Goal: Transaction & Acquisition: Subscribe to service/newsletter

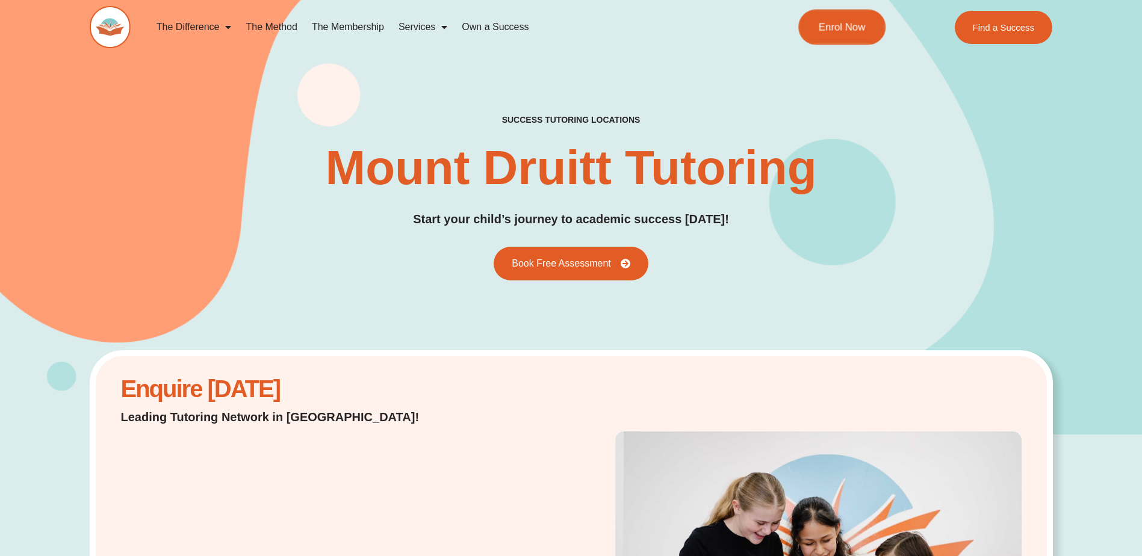
click at [618, 30] on span "Enrol Now" at bounding box center [842, 27] width 47 height 10
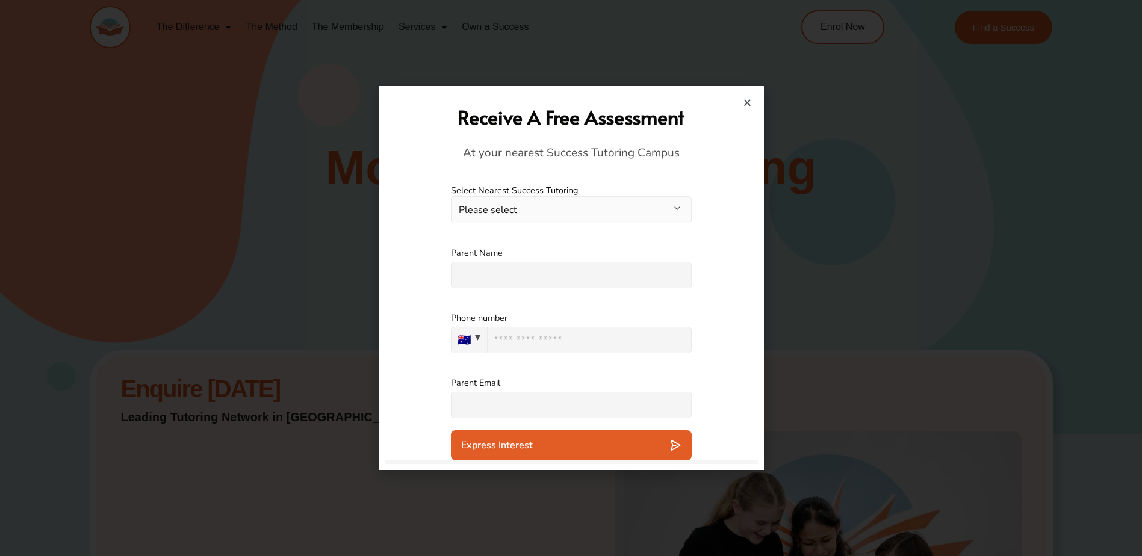
click at [618, 106] on icon "Close" at bounding box center [747, 102] width 9 height 9
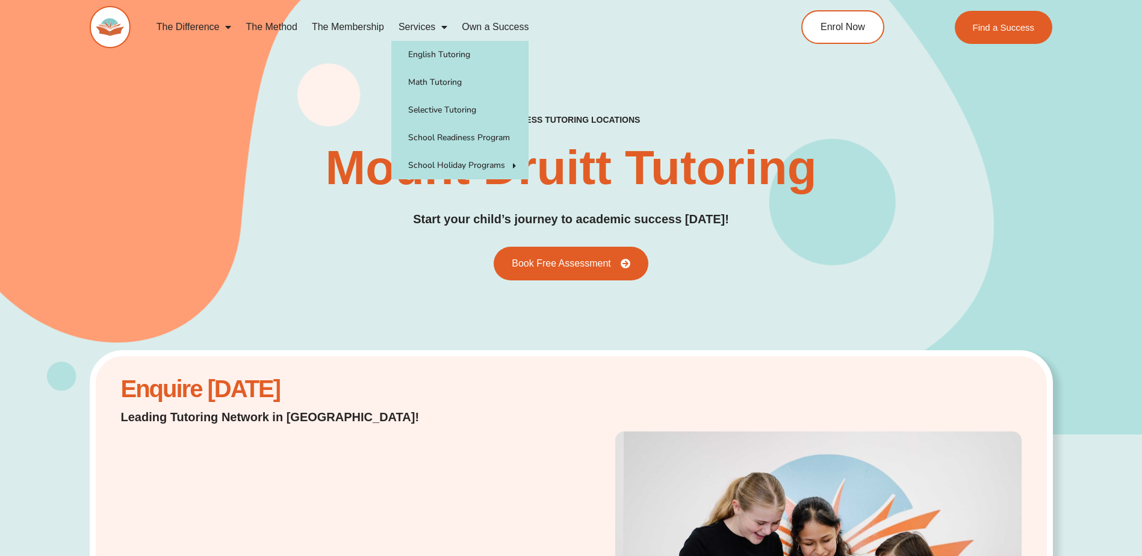
click at [421, 26] on link "Services" at bounding box center [422, 27] width 63 height 28
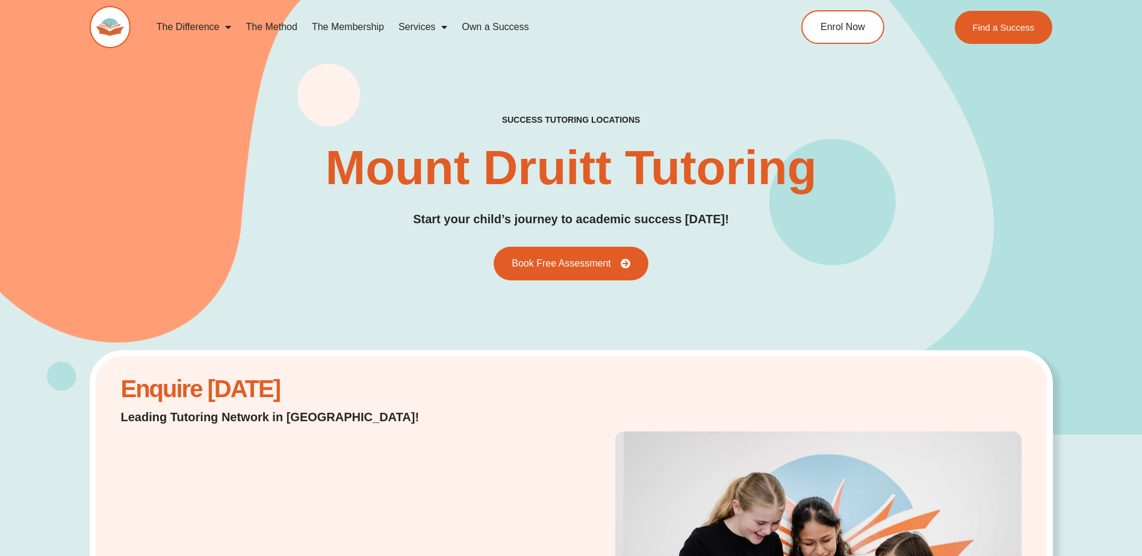
click at [415, 27] on link "Services" at bounding box center [422, 27] width 63 height 28
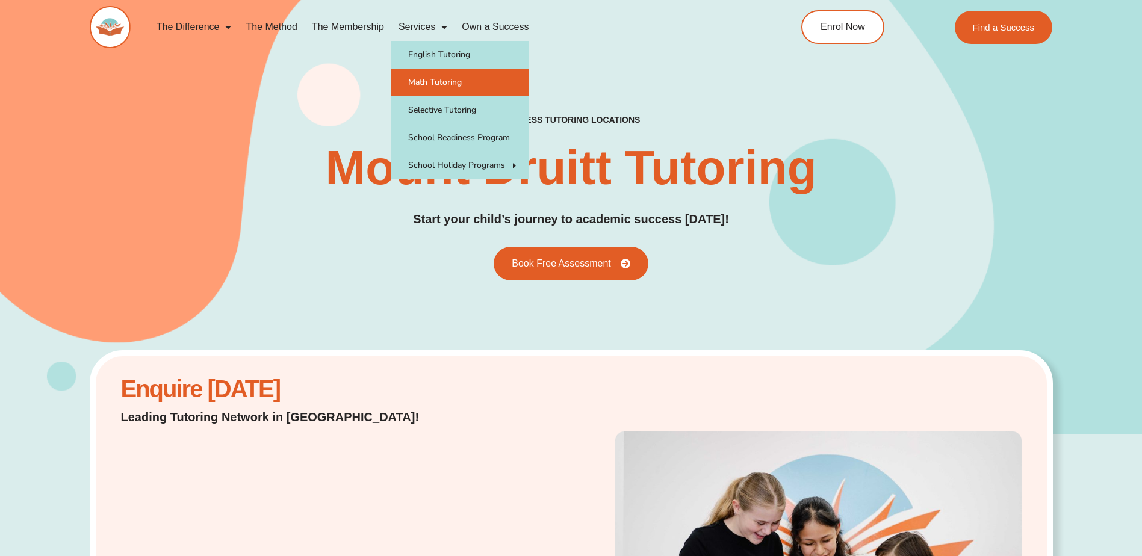
click at [420, 79] on link "Math Tutoring" at bounding box center [459, 83] width 137 height 28
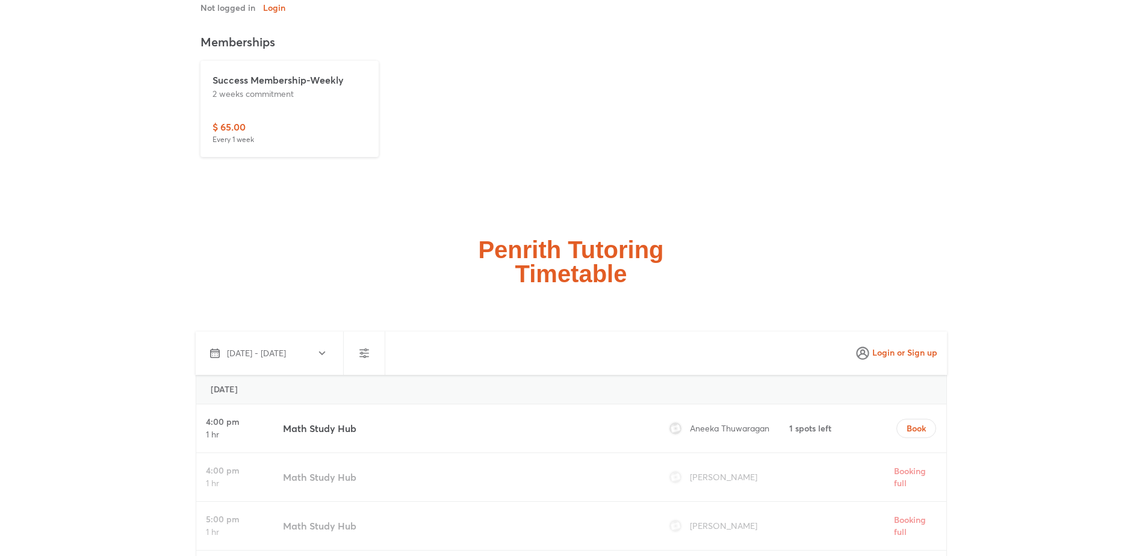
scroll to position [2984, 0]
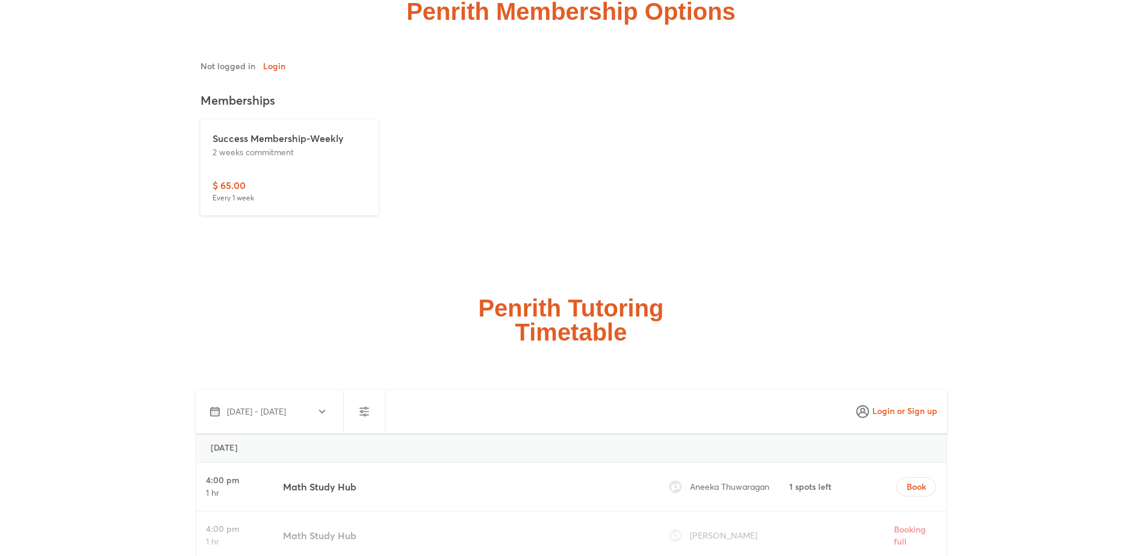
click at [257, 142] on p "Success Membership-Weekly" at bounding box center [290, 138] width 154 height 14
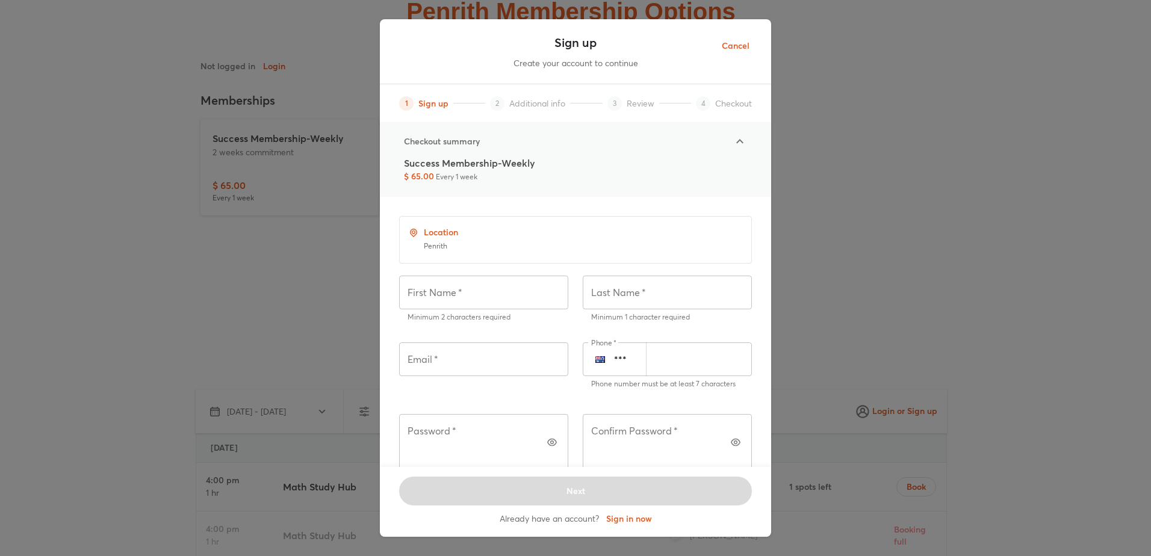
click at [737, 139] on icon at bounding box center [740, 141] width 14 height 14
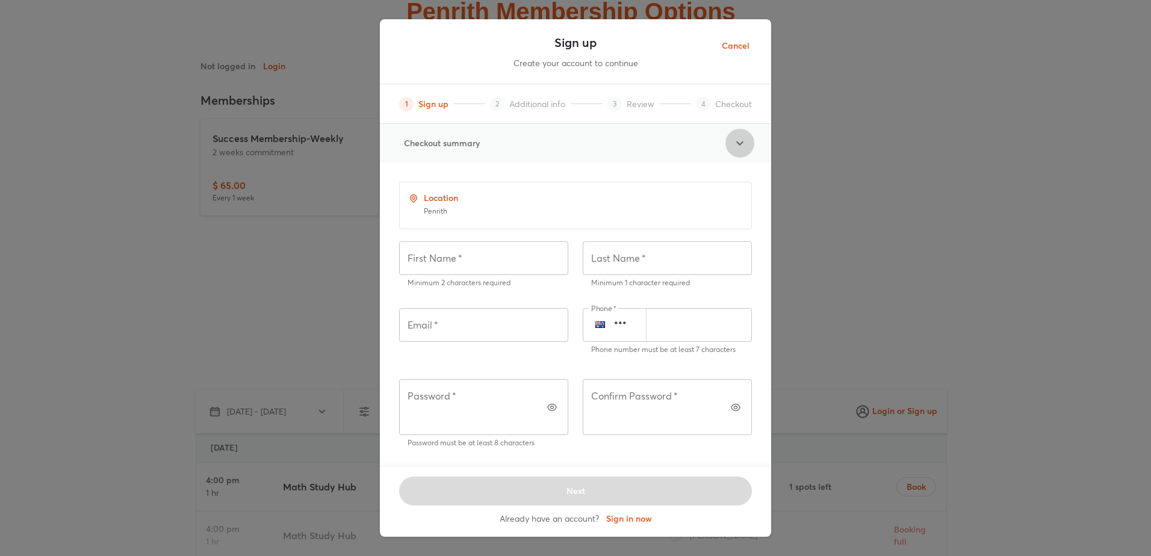
click at [738, 139] on icon at bounding box center [740, 143] width 14 height 14
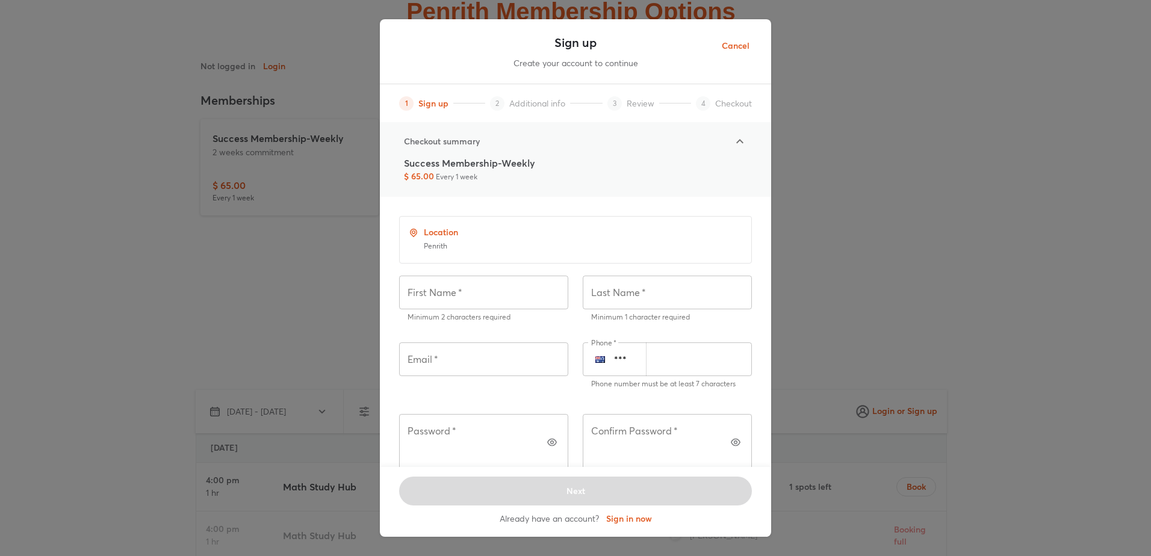
click at [736, 48] on span "Cancel" at bounding box center [736, 46] width 28 height 15
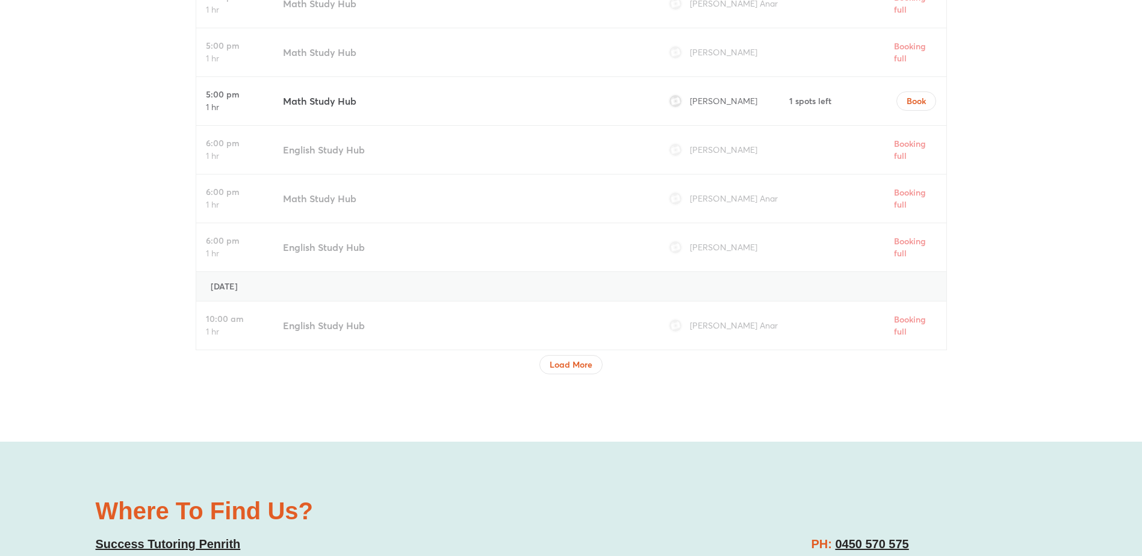
scroll to position [4248, 0]
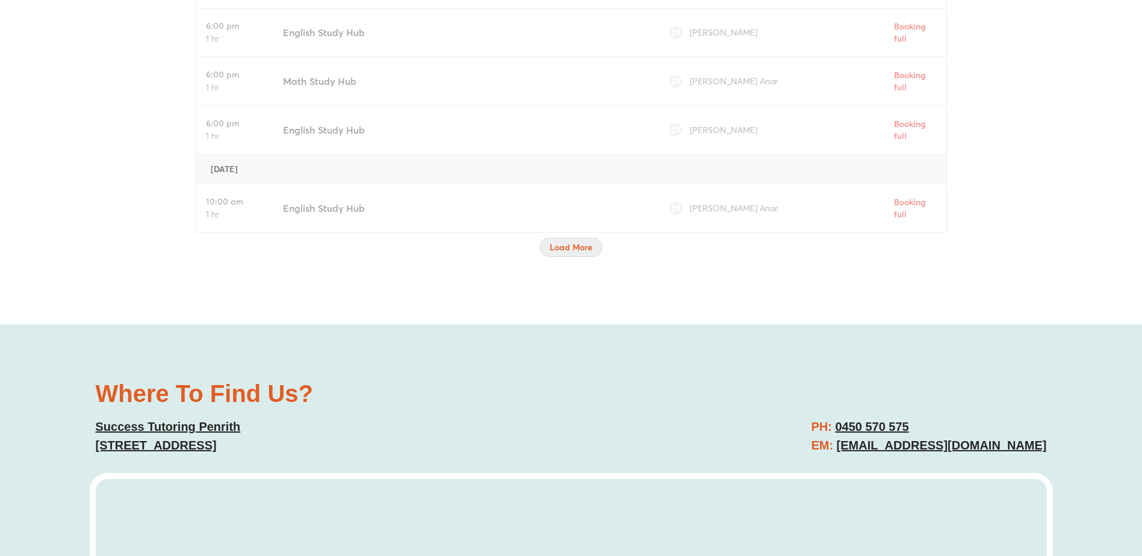
click at [572, 250] on span "Load More" at bounding box center [571, 247] width 43 height 12
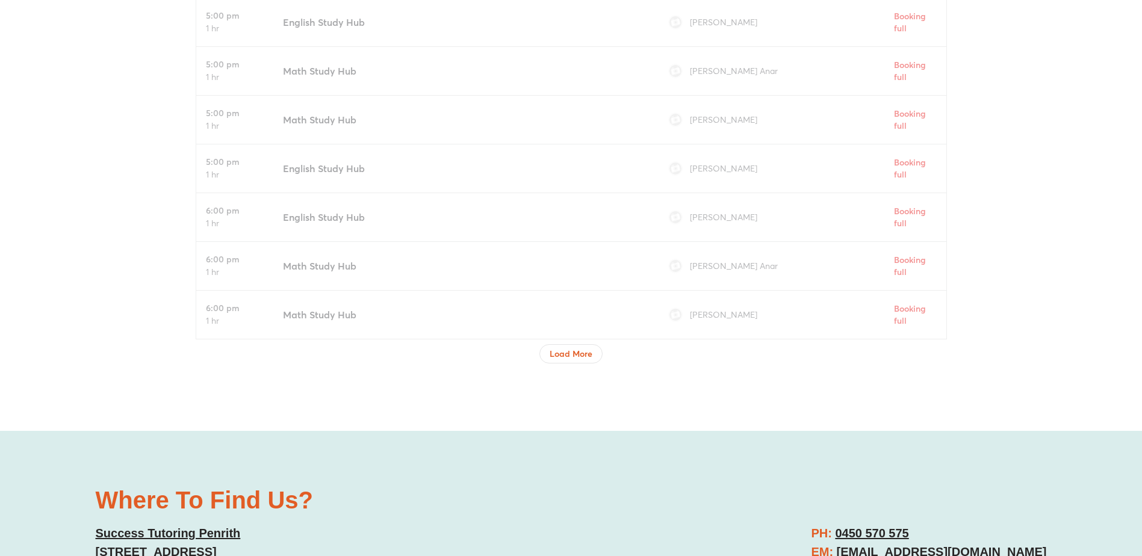
scroll to position [5272, 0]
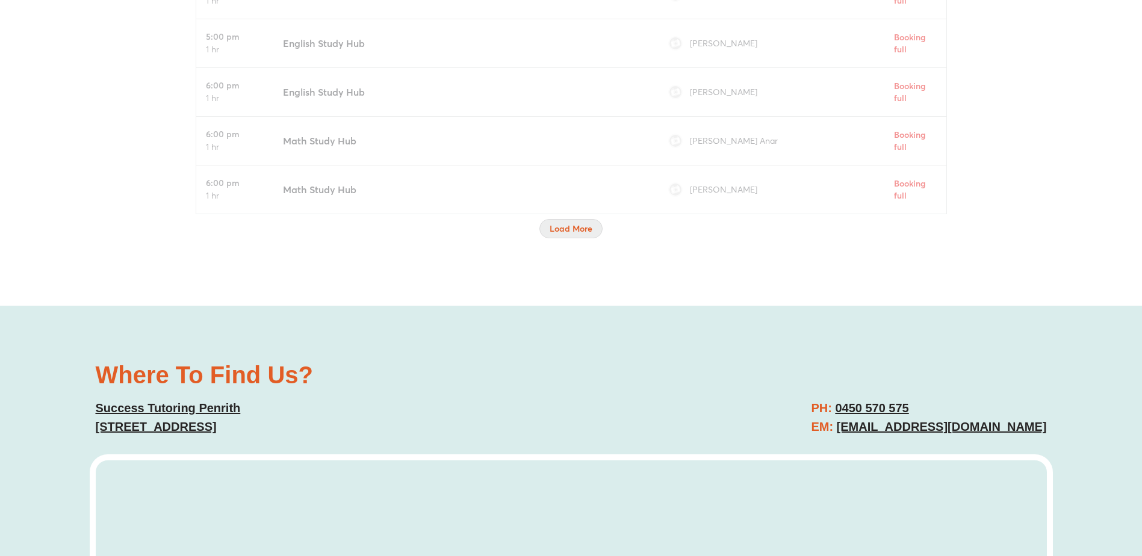
click at [592, 231] on span "Load More" at bounding box center [571, 229] width 43 height 12
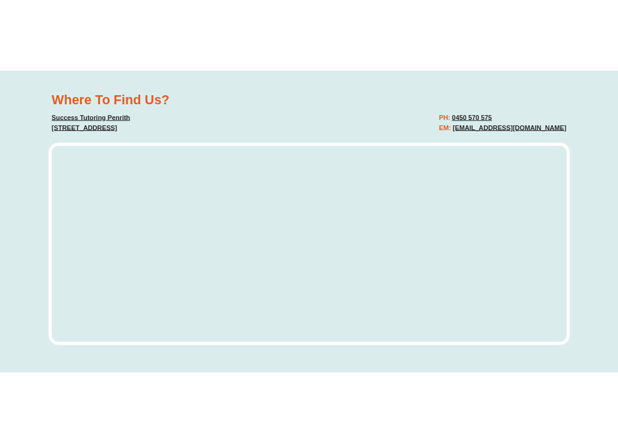
scroll to position [6409, 0]
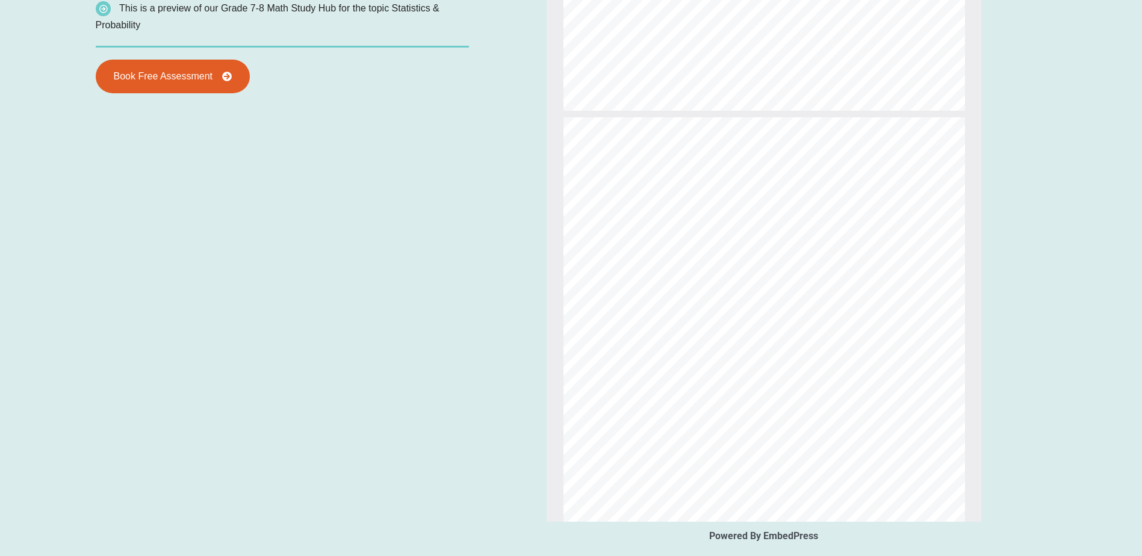
scroll to position [2830, 0]
type input "*"
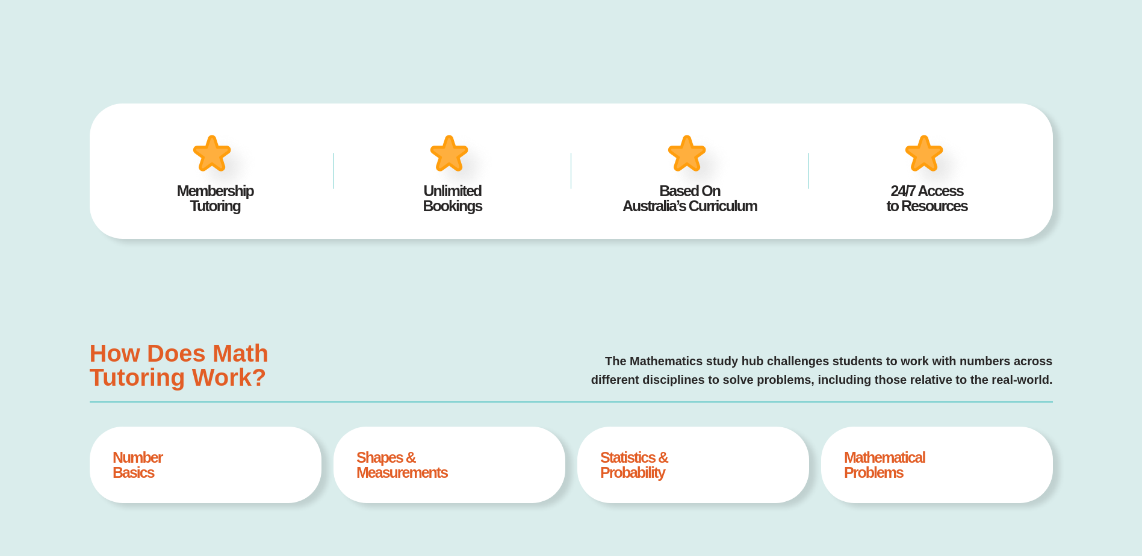
scroll to position [0, 0]
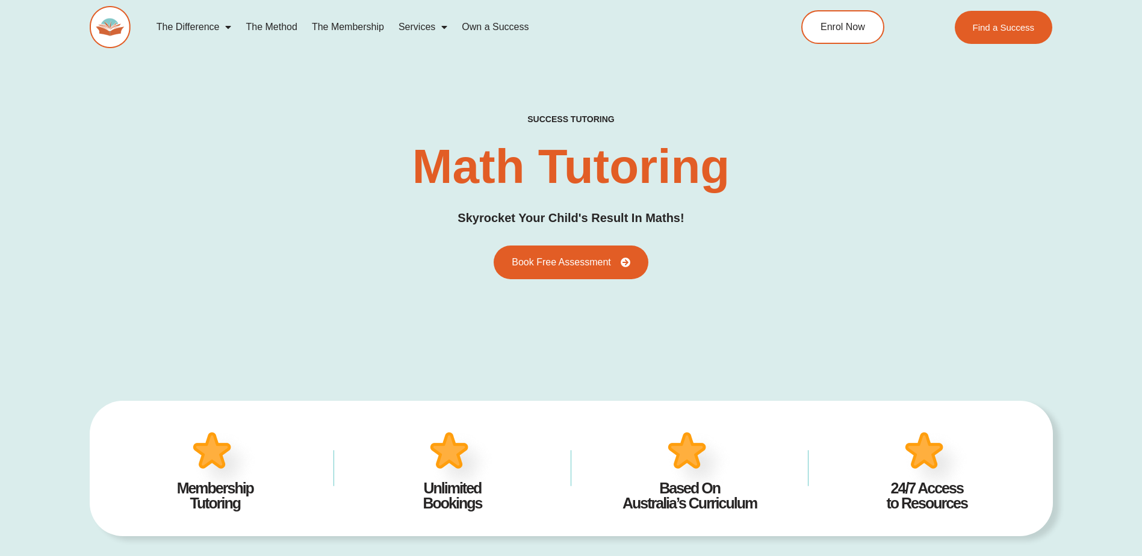
click at [353, 24] on link "The Membership" at bounding box center [348, 27] width 87 height 28
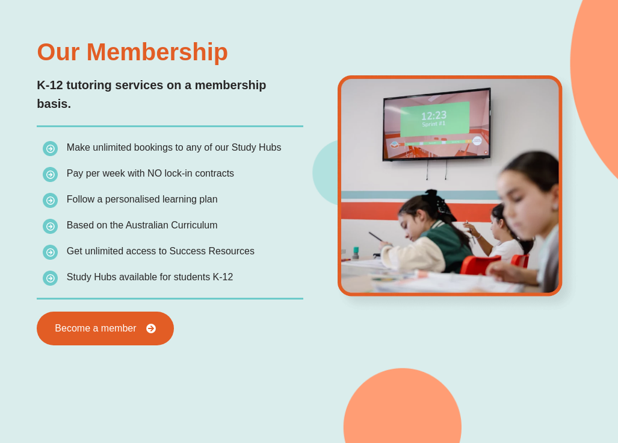
scroll to position [865, 0]
